Goal: Information Seeking & Learning: Learn about a topic

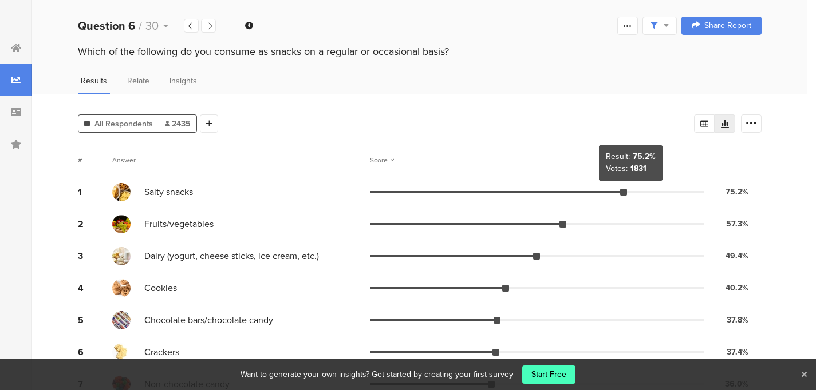
drag, startPoint x: 629, startPoint y: 191, endPoint x: 635, endPoint y: 190, distance: 5.8
click at [635, 191] on div at bounding box center [537, 192] width 334 height 2
click at [206, 23] on icon at bounding box center [209, 25] width 6 height 7
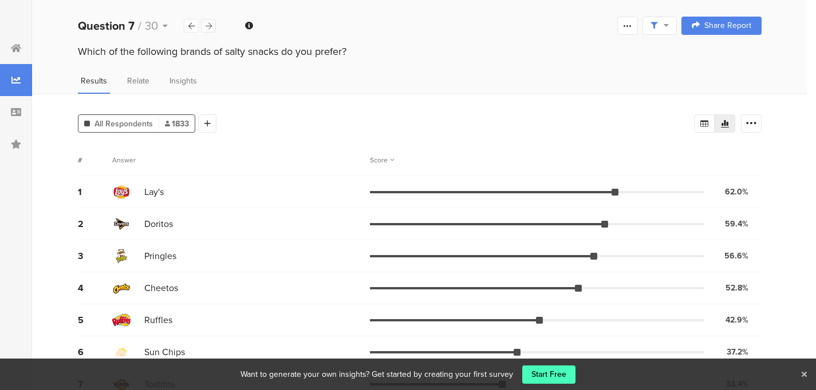
click at [204, 24] on div at bounding box center [208, 26] width 15 height 14
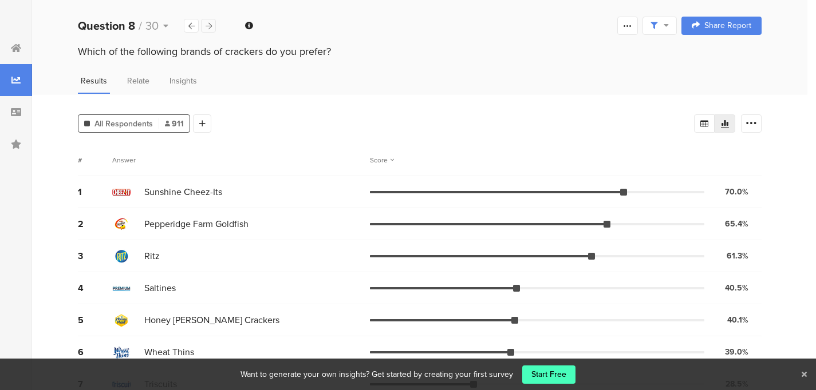
click at [204, 24] on div at bounding box center [208, 26] width 15 height 14
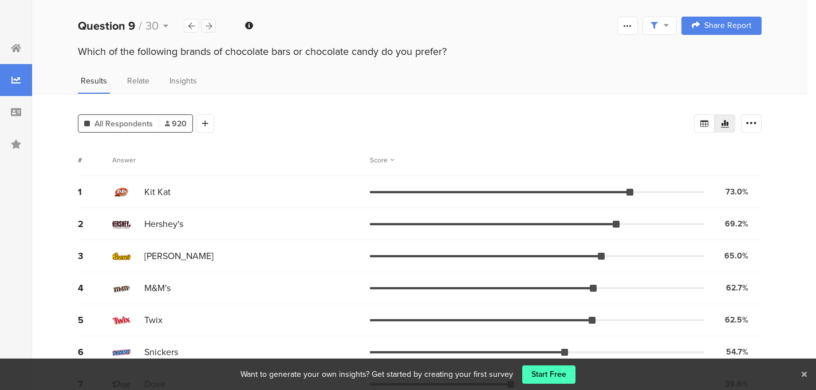
click at [204, 24] on div at bounding box center [208, 26] width 15 height 14
